Goal: Find contact information: Find contact information

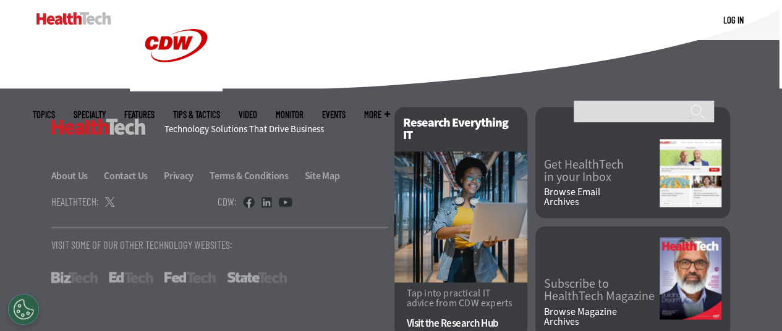
scroll to position [3209, 0]
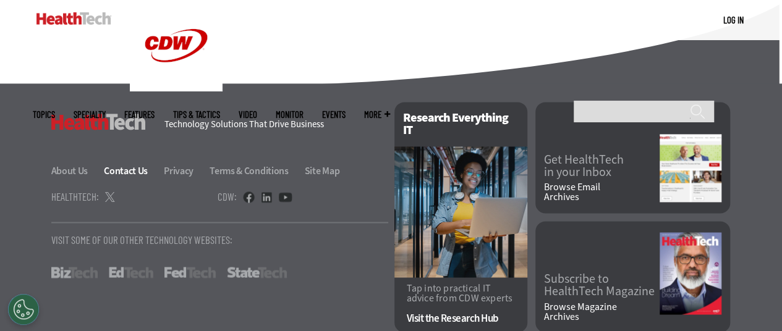
click at [121, 172] on link "Contact Us" at bounding box center [133, 170] width 58 height 13
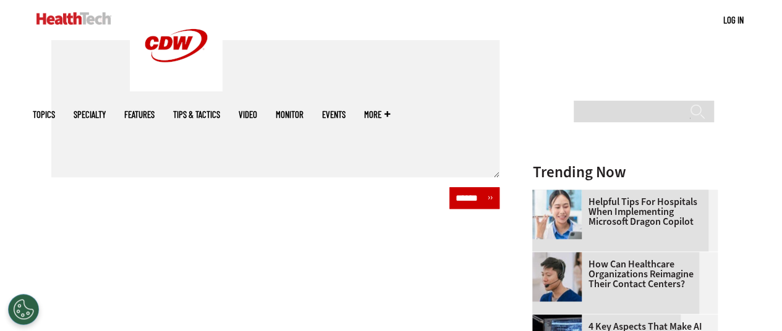
scroll to position [309, 0]
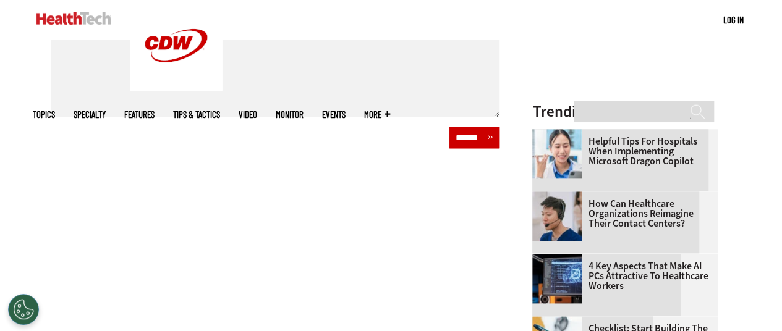
scroll to position [618, 0]
